Goal: Navigation & Orientation: Go to known website

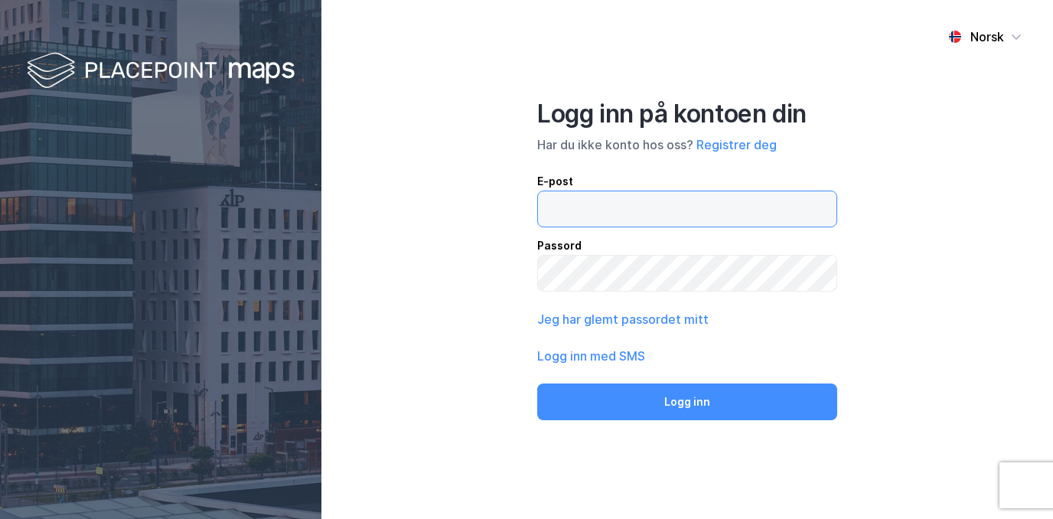
click at [577, 211] on input "email" at bounding box center [687, 208] width 298 height 35
type input "[EMAIL_ADDRESS][DOMAIN_NAME]"
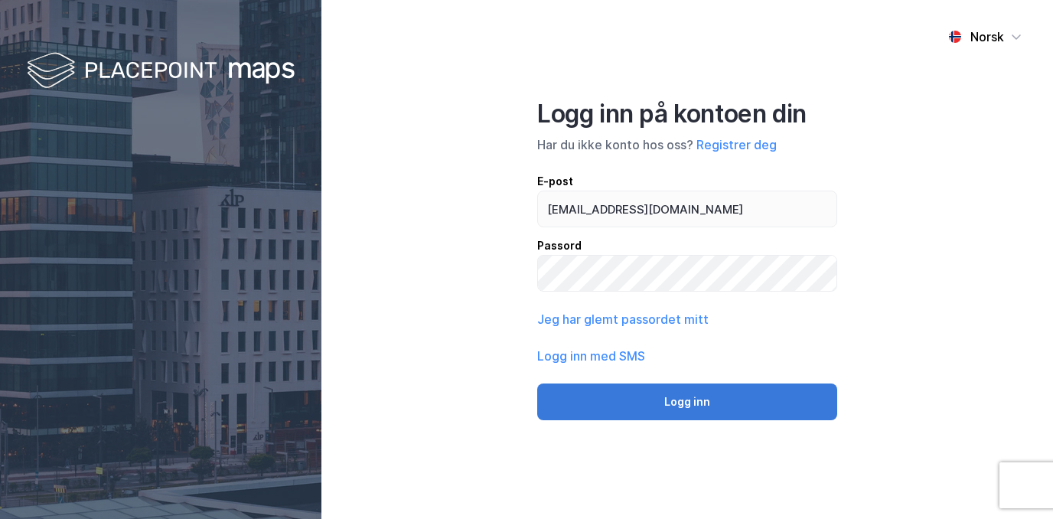
click at [607, 402] on button "Logg inn" at bounding box center [687, 401] width 300 height 37
